Goal: Check status: Check status

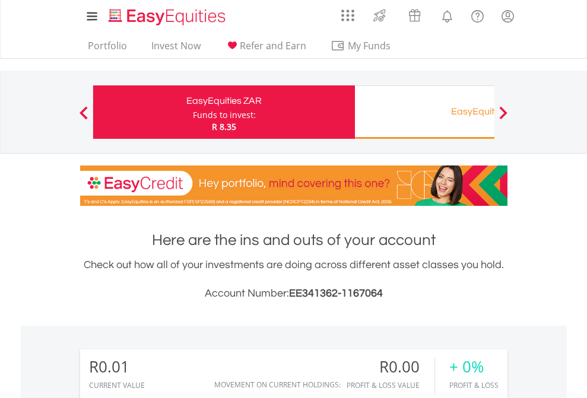
click at [193, 112] on div "Funds to invest:" at bounding box center [224, 115] width 63 height 12
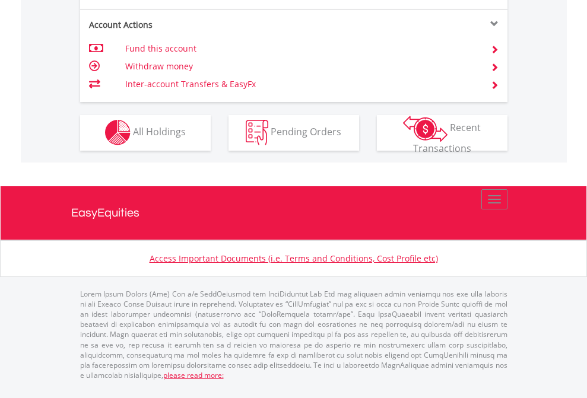
scroll to position [1110, 0]
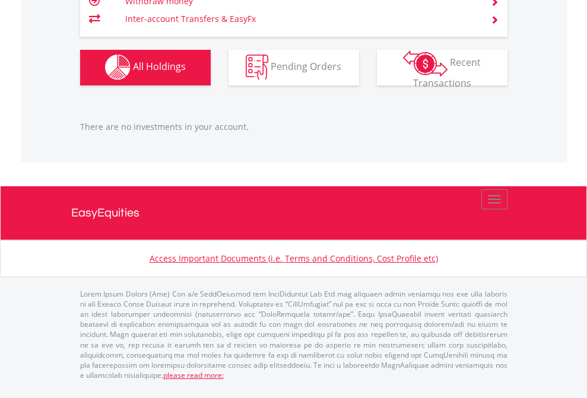
scroll to position [114, 186]
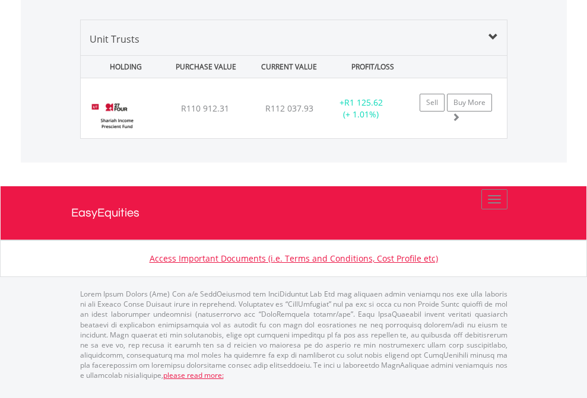
scroll to position [1185, 0]
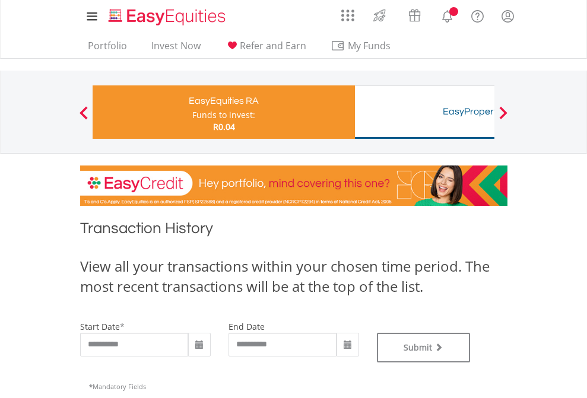
type input "**********"
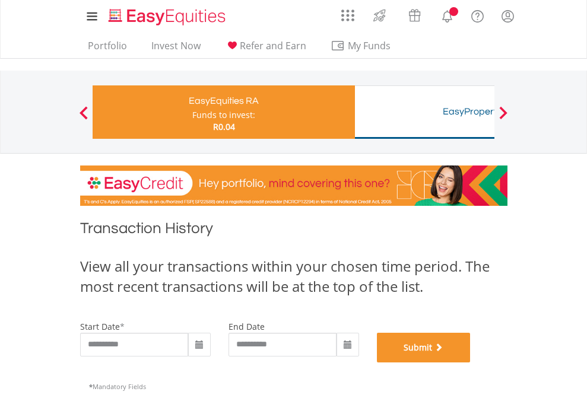
click at [471, 363] on button "Submit" at bounding box center [424, 348] width 94 height 30
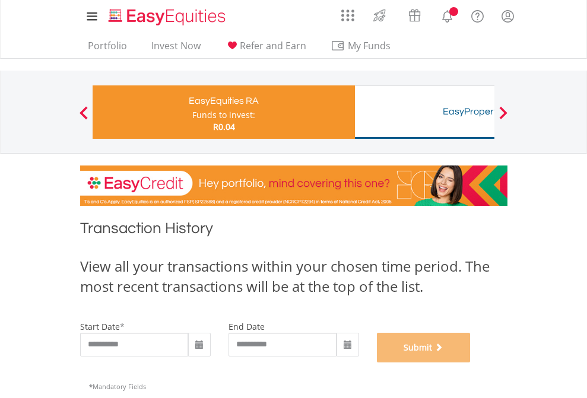
scroll to position [482, 0]
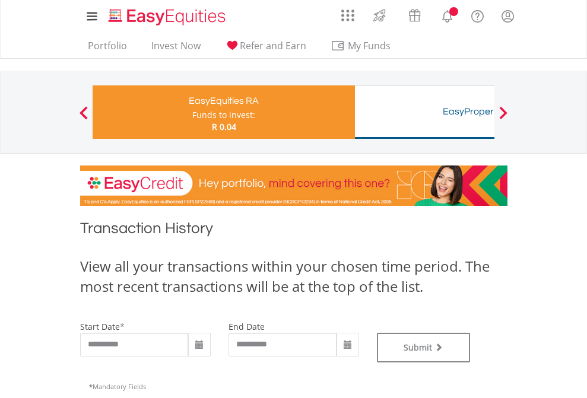
click at [192, 112] on div "Funds to invest:" at bounding box center [223, 115] width 63 height 12
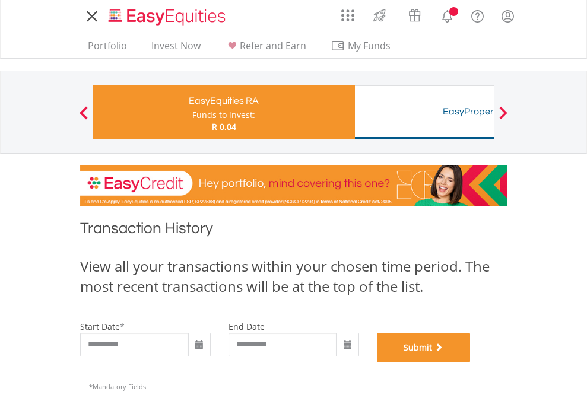
click at [471, 363] on button "Submit" at bounding box center [424, 348] width 94 height 30
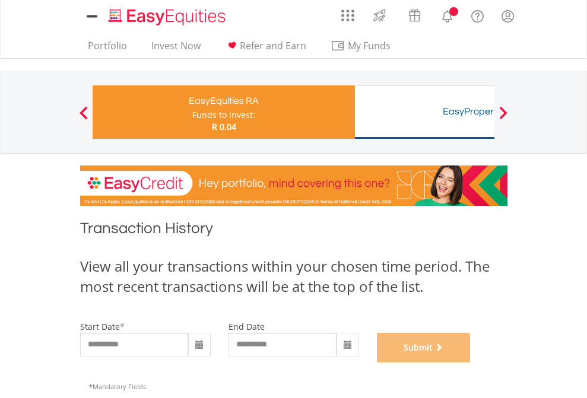
scroll to position [482, 0]
